Goal: Information Seeking & Learning: Find specific fact

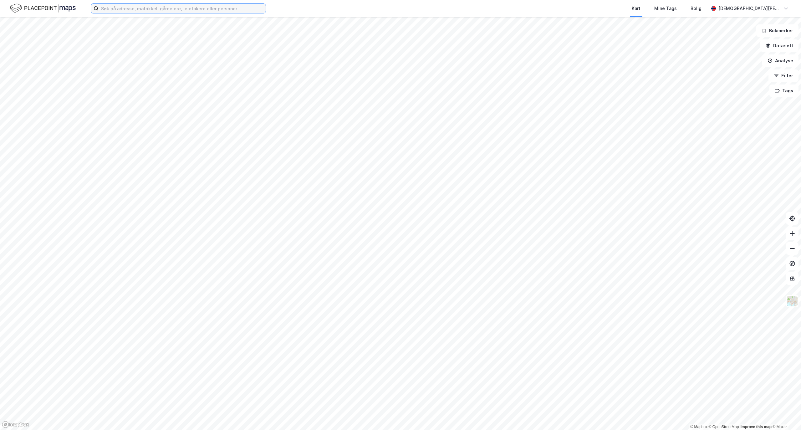
click at [132, 8] on input at bounding box center [182, 8] width 167 height 9
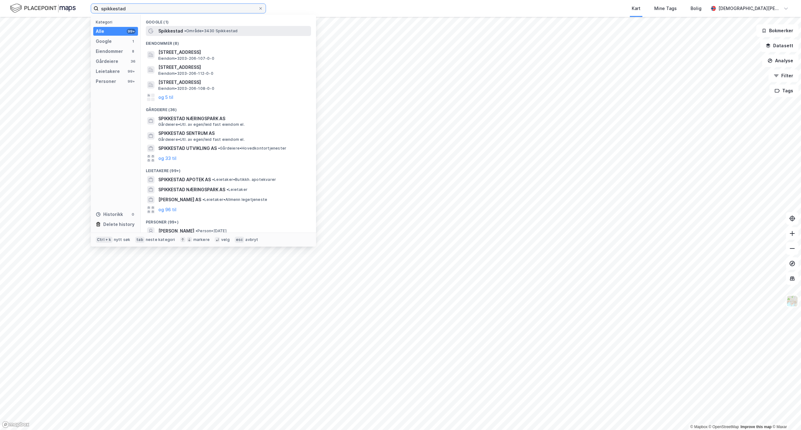
type input "spikkestad"
click at [185, 29] on span "•" at bounding box center [185, 30] width 2 height 5
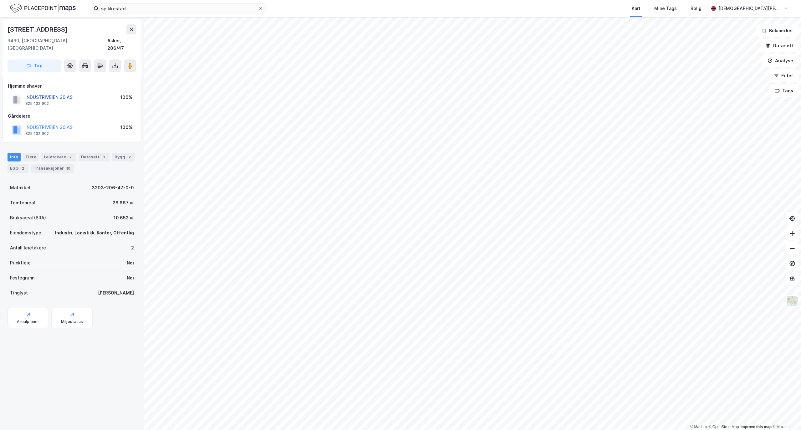
click at [0, 0] on button "INDUSTRIVEIEN 30 AS" at bounding box center [0, 0] width 0 height 0
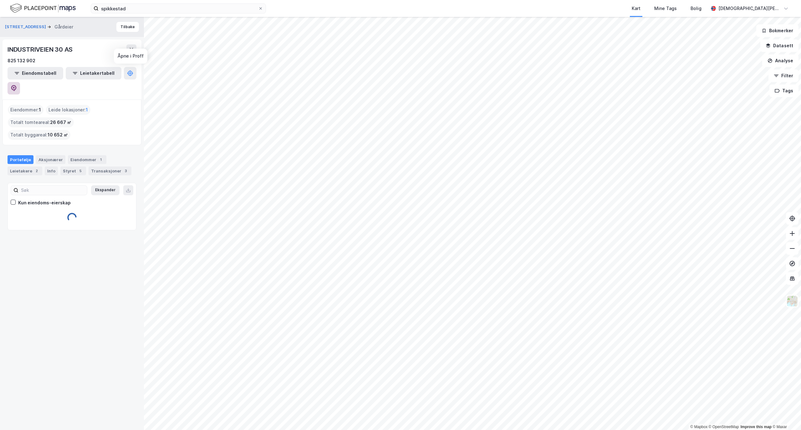
click at [20, 82] on button at bounding box center [14, 88] width 13 height 13
